Goal: Transaction & Acquisition: Register for event/course

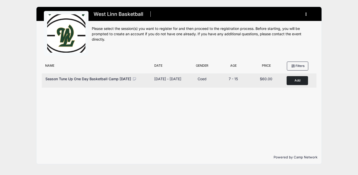
click at [295, 82] on button "Add to Cart" at bounding box center [297, 80] width 21 height 9
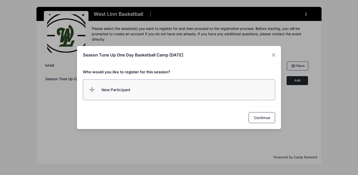
click at [152, 85] on label "New Participant" at bounding box center [179, 89] width 193 height 21
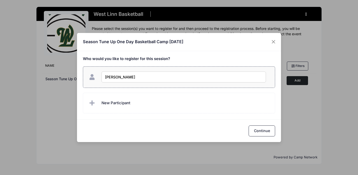
type input "[PERSON_NAME]"
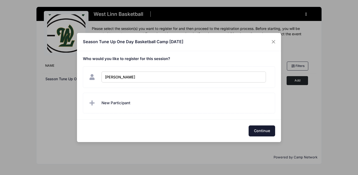
checkbox input "true"
click at [268, 131] on button "Continue" at bounding box center [262, 130] width 27 height 11
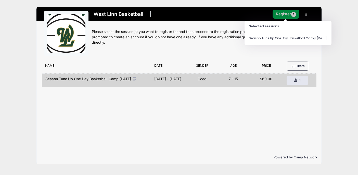
click at [287, 15] on button "Register 1" at bounding box center [286, 14] width 27 height 9
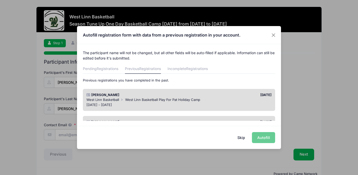
click at [262, 139] on div "Skip Autofill" at bounding box center [179, 137] width 204 height 23
click at [242, 137] on button "Skip" at bounding box center [241, 137] width 18 height 11
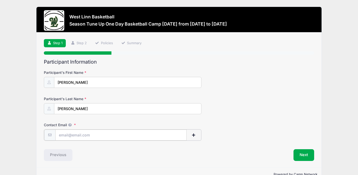
click at [146, 136] on input "Contact Email" at bounding box center [121, 134] width 132 height 11
type input "[EMAIL_ADDRESS][DOMAIN_NAME]"
click at [82, 80] on input "Alex" at bounding box center [127, 82] width 147 height 11
type input "s"
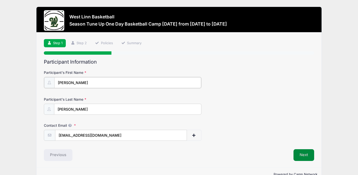
type input "[PERSON_NAME]"
click at [304, 153] on button "Next" at bounding box center [304, 154] width 21 height 12
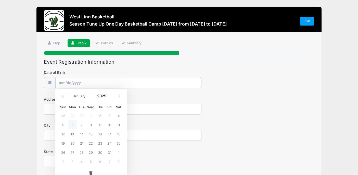
click at [104, 79] on input "Date of Birth" at bounding box center [128, 82] width 146 height 11
click at [81, 95] on select "January February March April May June July August September October November De…" at bounding box center [82, 96] width 23 height 7
select select "10"
click at [64, 161] on span "30" at bounding box center [63, 161] width 9 height 9
type input "11/30/2025"
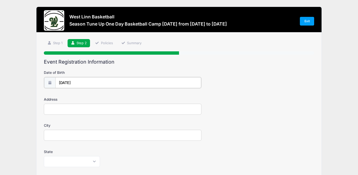
click at [84, 85] on input "11/30/2025" at bounding box center [128, 82] width 146 height 11
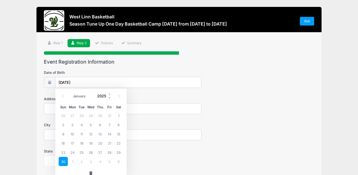
click at [102, 99] on input "2025" at bounding box center [103, 96] width 17 height 8
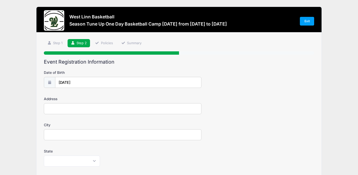
click at [152, 97] on div "Address" at bounding box center [179, 105] width 270 height 18
click at [92, 82] on input "11/30/2025" at bounding box center [128, 82] width 146 height 11
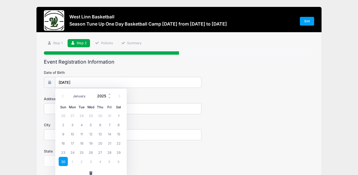
click at [99, 95] on input "2025" at bounding box center [103, 96] width 17 height 8
click at [110, 99] on span at bounding box center [110, 98] width 4 height 4
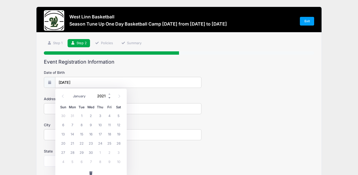
click at [110, 99] on span at bounding box center [110, 98] width 4 height 4
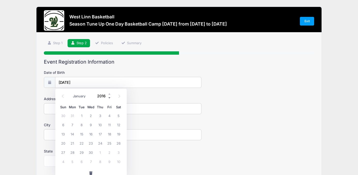
click at [110, 99] on span at bounding box center [110, 98] width 4 height 4
type input "2014"
click at [65, 160] on span "30" at bounding box center [63, 161] width 9 height 9
type input "11/30/2014"
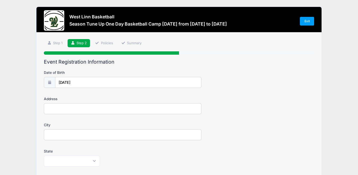
click at [76, 106] on input "Address" at bounding box center [123, 108] width 158 height 11
type input "19695 Sun Cir"
type input "West Linn"
select select "OR"
type input "97068"
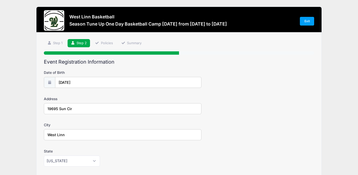
type input "Alex Christopher"
type input "(503) 740-5535"
type input "[EMAIL_ADDRESS][DOMAIN_NAME]"
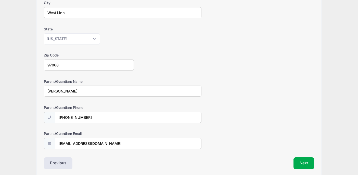
scroll to position [143, 0]
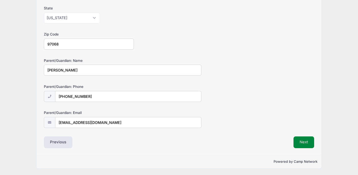
click at [302, 144] on button "Next" at bounding box center [304, 142] width 21 height 12
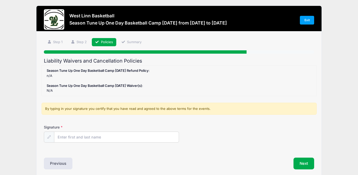
scroll to position [0, 0]
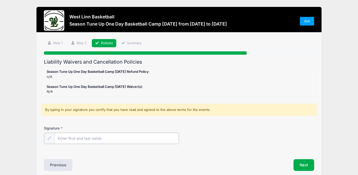
click at [153, 137] on input "Signature" at bounding box center [116, 138] width 124 height 11
type input "Alex Christopher"
click at [300, 170] on button "Next" at bounding box center [304, 164] width 21 height 12
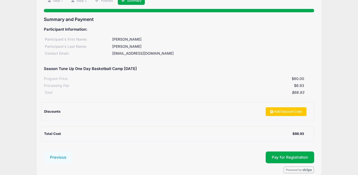
scroll to position [68, 0]
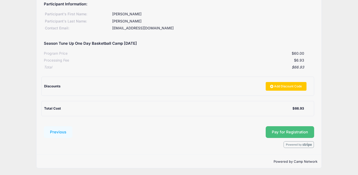
click at [283, 133] on button "Pay for Registration" at bounding box center [290, 132] width 48 height 12
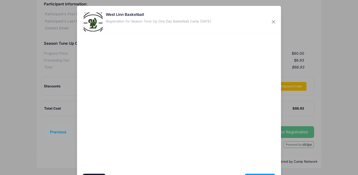
scroll to position [31, 0]
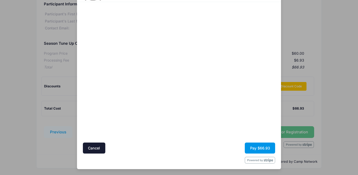
click at [254, 150] on button "Pay $66.93" at bounding box center [260, 147] width 30 height 11
